Goal: Task Accomplishment & Management: Manage account settings

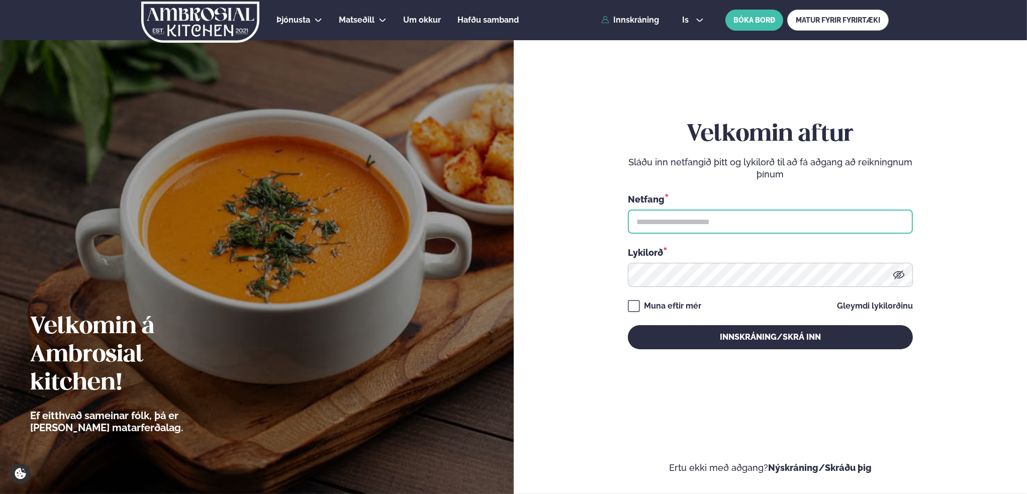
click at [740, 229] on input "text" at bounding box center [770, 222] width 285 height 24
click at [702, 218] on input "text" at bounding box center [770, 222] width 285 height 24
type input "**********"
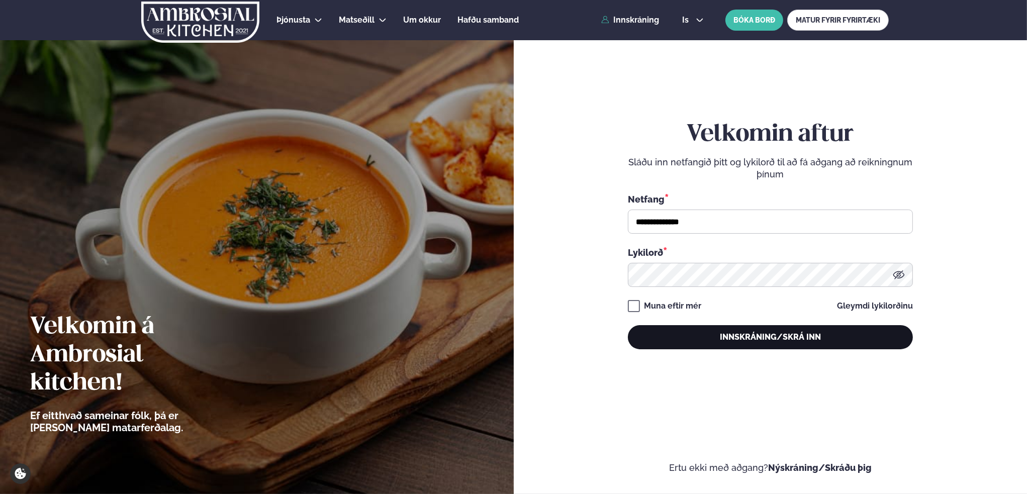
click at [806, 335] on button "Innskráning/Skrá inn" at bounding box center [770, 337] width 285 height 24
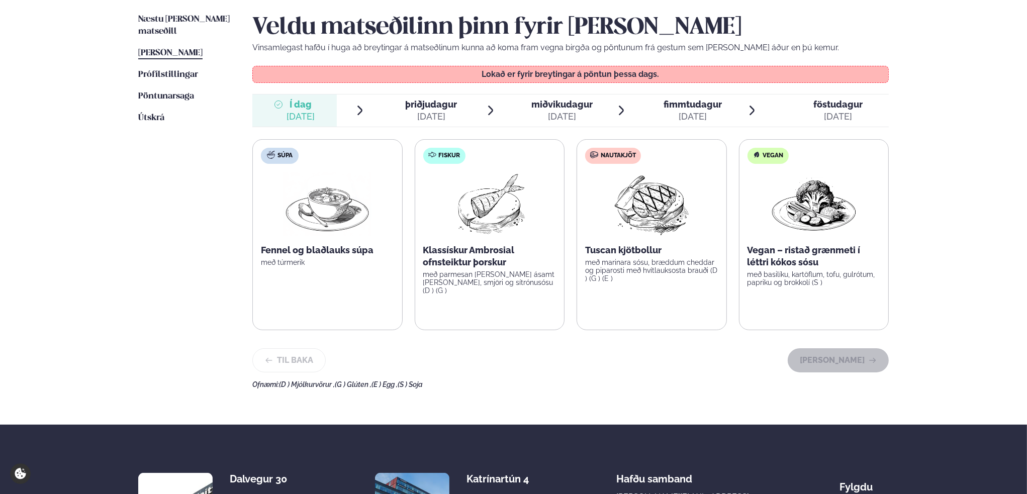
scroll to position [251, 0]
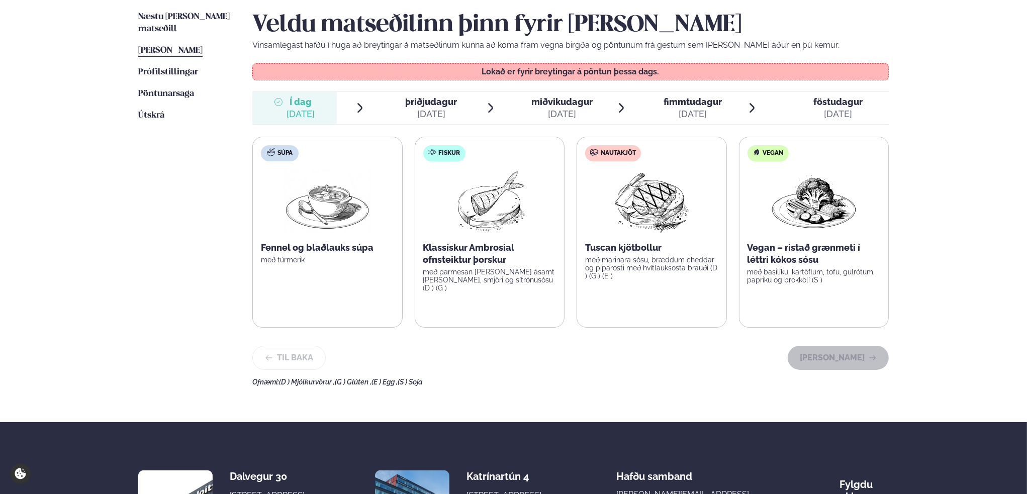
click at [433, 105] on span "þriðjudagur" at bounding box center [431, 102] width 52 height 11
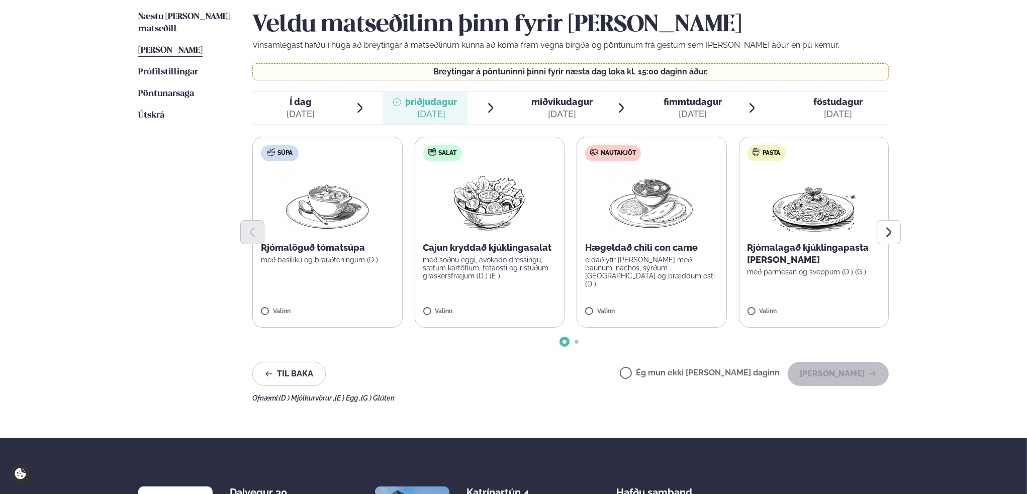
click at [659, 373] on label "Ég mun ekki [PERSON_NAME] daginn" at bounding box center [700, 374] width 160 height 11
click at [856, 376] on button "[PERSON_NAME]" at bounding box center [838, 374] width 101 height 24
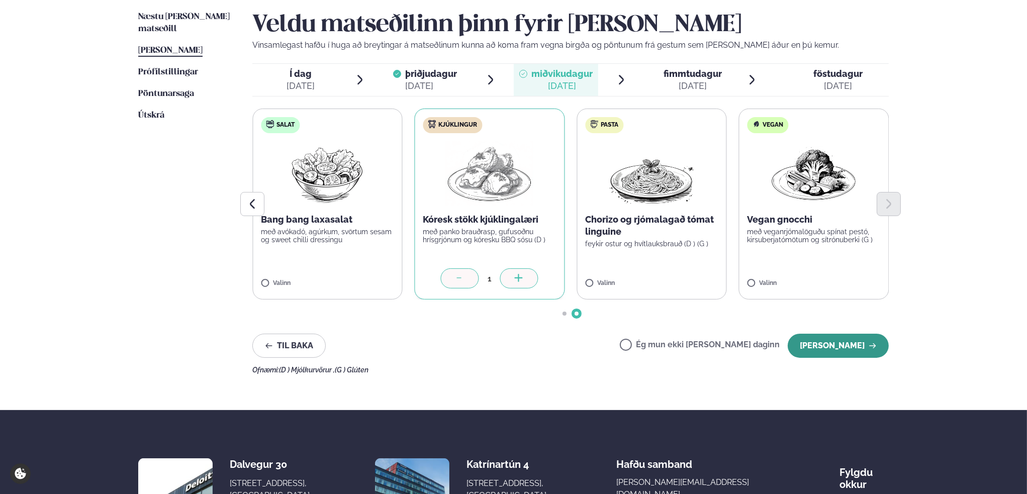
click at [853, 344] on button "[PERSON_NAME]" at bounding box center [838, 346] width 101 height 24
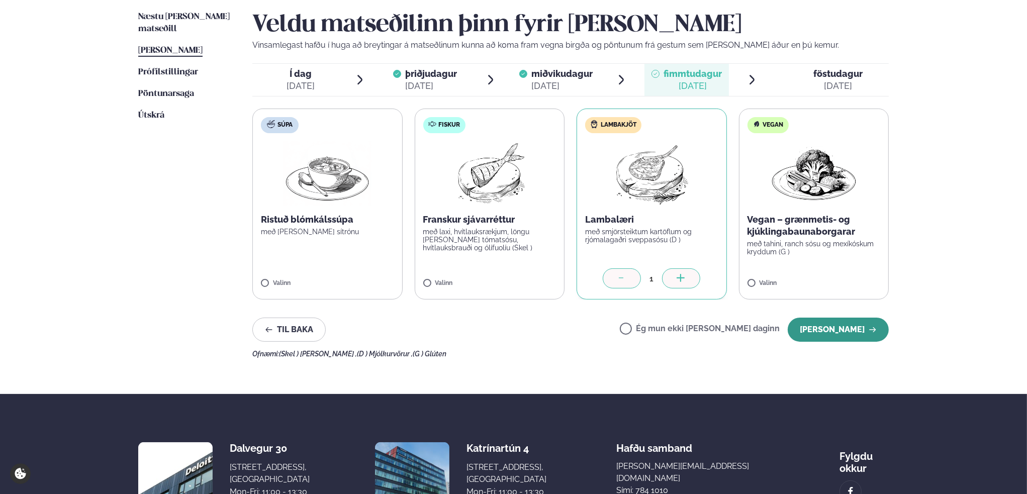
click at [864, 329] on button "[PERSON_NAME]" at bounding box center [838, 330] width 101 height 24
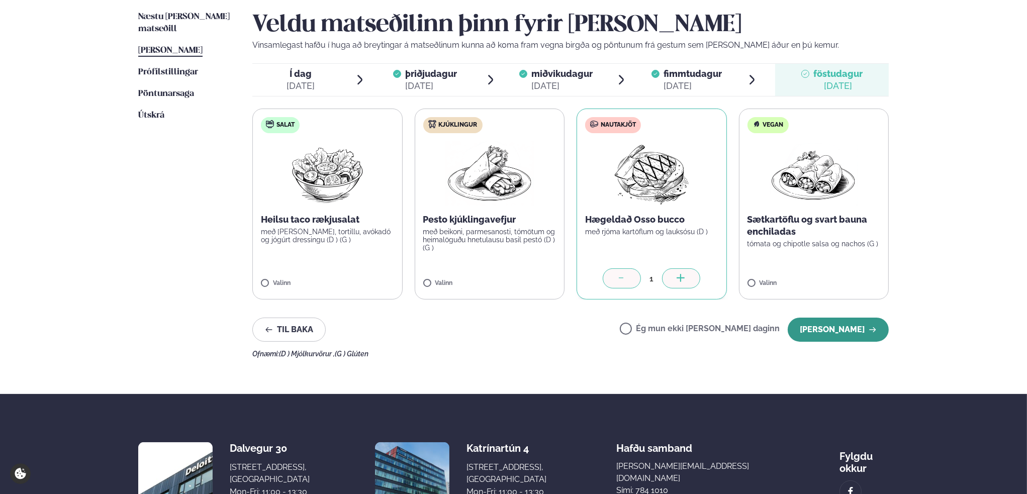
click at [833, 329] on button "[PERSON_NAME]" at bounding box center [838, 330] width 101 height 24
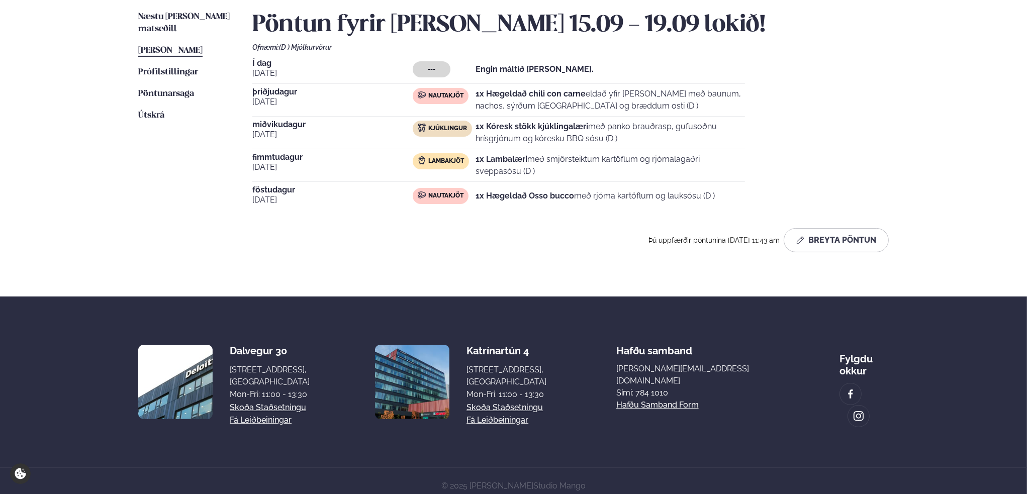
click at [567, 197] on strong "1x Hægeldað Osso bucco" at bounding box center [525, 196] width 99 height 10
click at [616, 197] on p "1x Hægeldað Osso bucco með rjóma kartöflum og lauksósu (D )" at bounding box center [595, 196] width 239 height 12
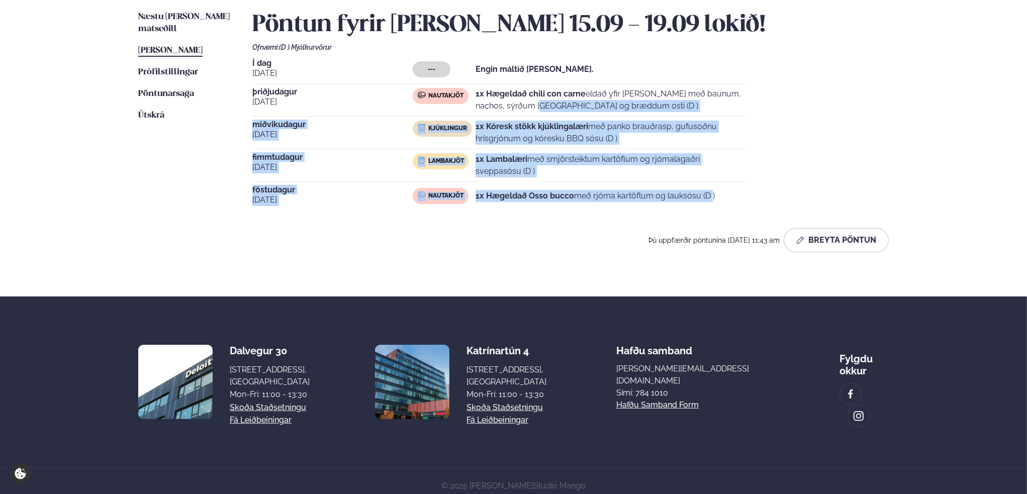
drag, startPoint x: 680, startPoint y: 199, endPoint x: 489, endPoint y: 112, distance: 210.1
click at [489, 113] on div "Í dag [DATE] --- Engin máltíð [PERSON_NAME]. [DATE] Nautakjöt 1x Hægeldað chili…" at bounding box center [570, 134] width 636 height 151
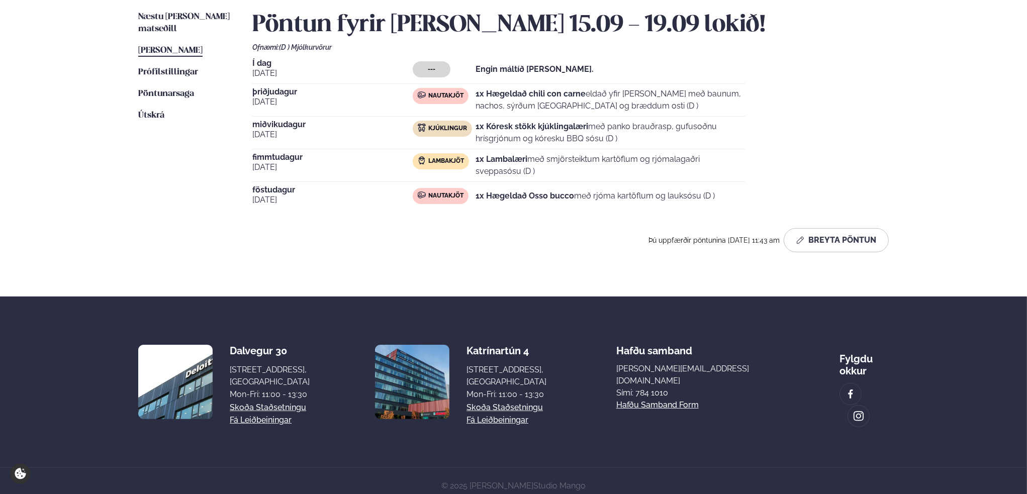
click at [905, 182] on div "Næstu [PERSON_NAME] matseðill Næsta vika [PERSON_NAME] matseðill [PERSON_NAME] …" at bounding box center [513, 134] width 811 height 326
